Goal: Transaction & Acquisition: Purchase product/service

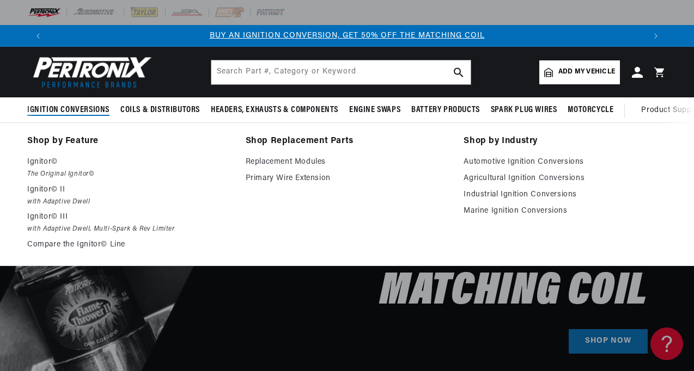
click at [46, 164] on p "Ignitor©" at bounding box center [128, 162] width 203 height 13
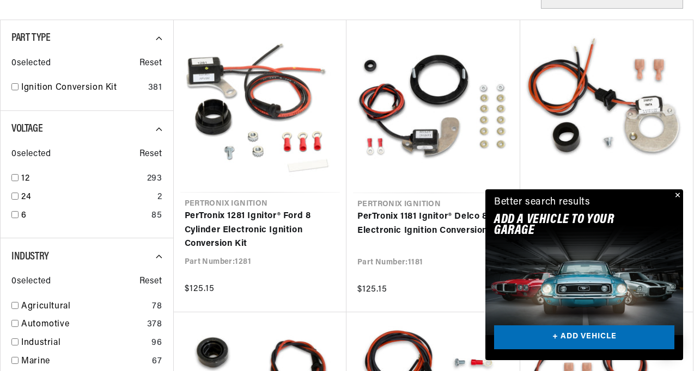
scroll to position [0, 596]
click at [17, 216] on input "checkbox" at bounding box center [14, 214] width 7 height 7
checkbox input "true"
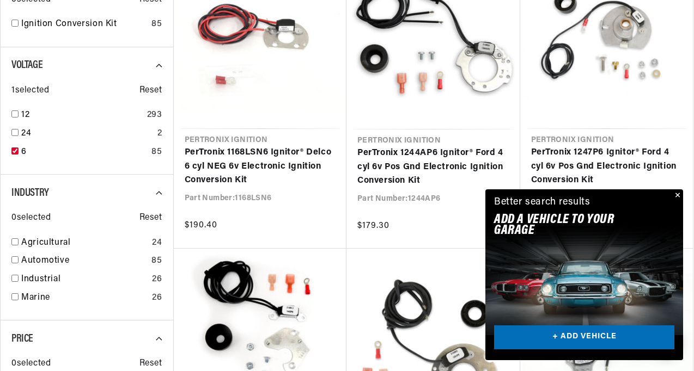
scroll to position [377, 0]
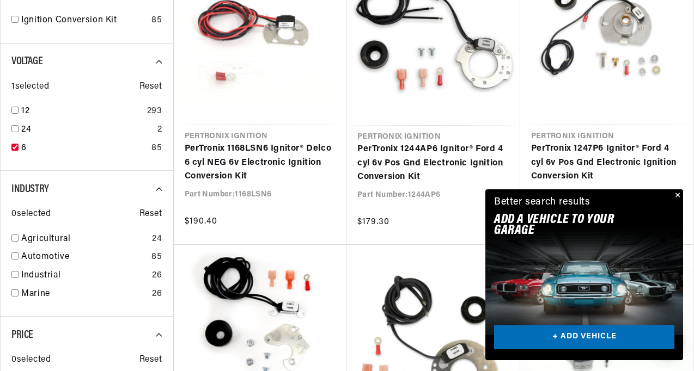
click at [16, 258] on input "checkbox" at bounding box center [14, 256] width 7 height 7
checkbox input "true"
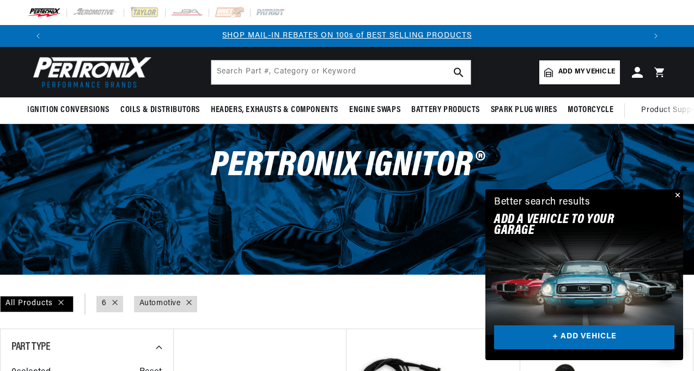
click at [582, 71] on span "Add my vehicle" at bounding box center [586, 72] width 57 height 10
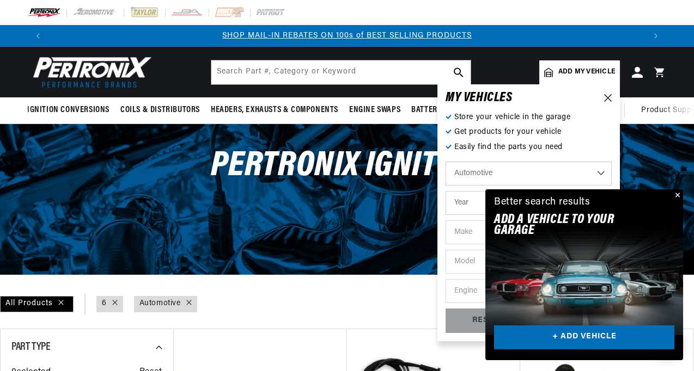
click at [479, 174] on select "Automotive Agricultural Industrial Marine Motorcycle" at bounding box center [528, 174] width 166 height 24
click at [468, 196] on select "Year 2022 2021 2020 2019 2018 2017 2016 2015 2014 2013 2012 2011 2010 2009 2008…" at bounding box center [528, 203] width 166 height 24
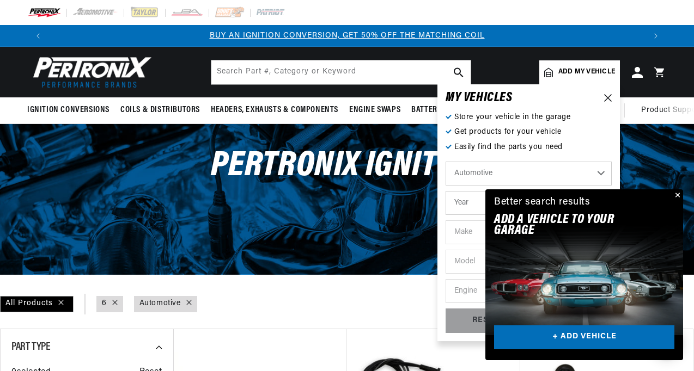
select select "1931"
click at [445, 191] on select "Year 2022 2021 2020 2019 2018 2017 2016 2015 2014 2013 2012 2011 2010 2009 2008…" at bounding box center [528, 203] width 166 height 24
select select "1931"
click at [460, 233] on select "Make Auburn Buick Chevrolet Chrysler DeSoto Elcar Graham Pierce-Arrow Plymouth …" at bounding box center [528, 233] width 166 height 24
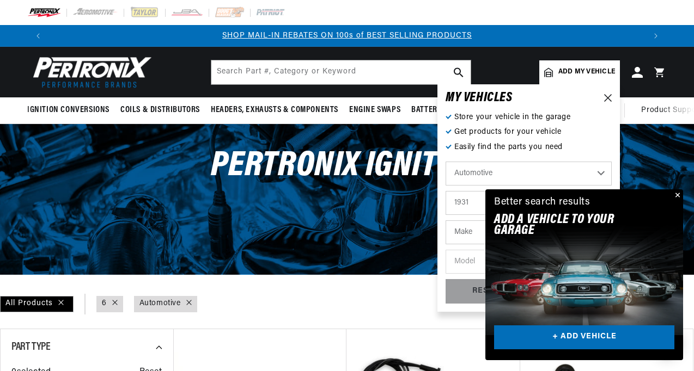
scroll to position [0, 276]
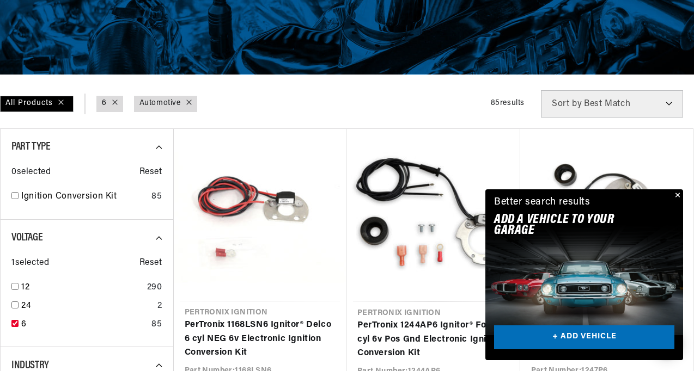
scroll to position [0, 596]
